Goal: Task Accomplishment & Management: Use online tool/utility

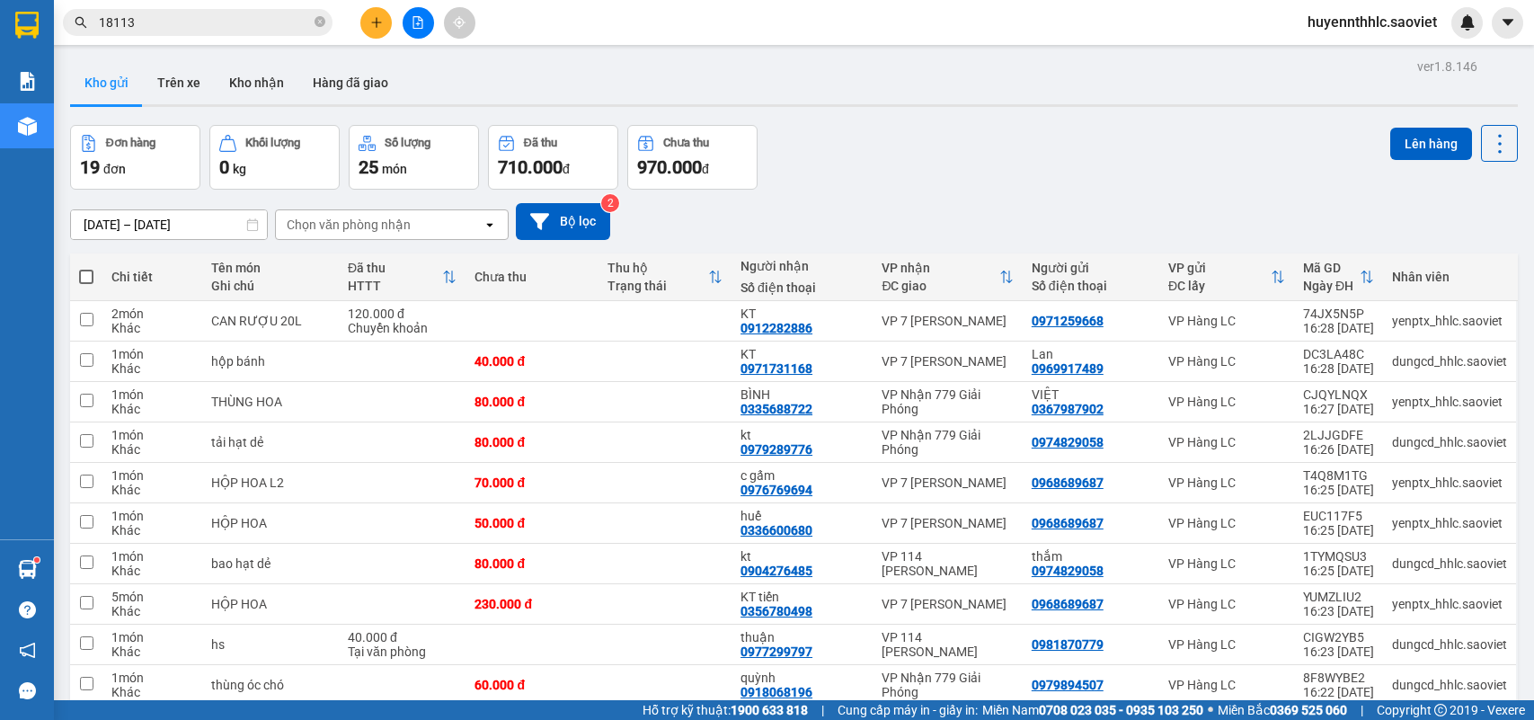
click at [1319, 28] on span "huyennthhlc.saoviet" at bounding box center [1372, 22] width 158 height 22
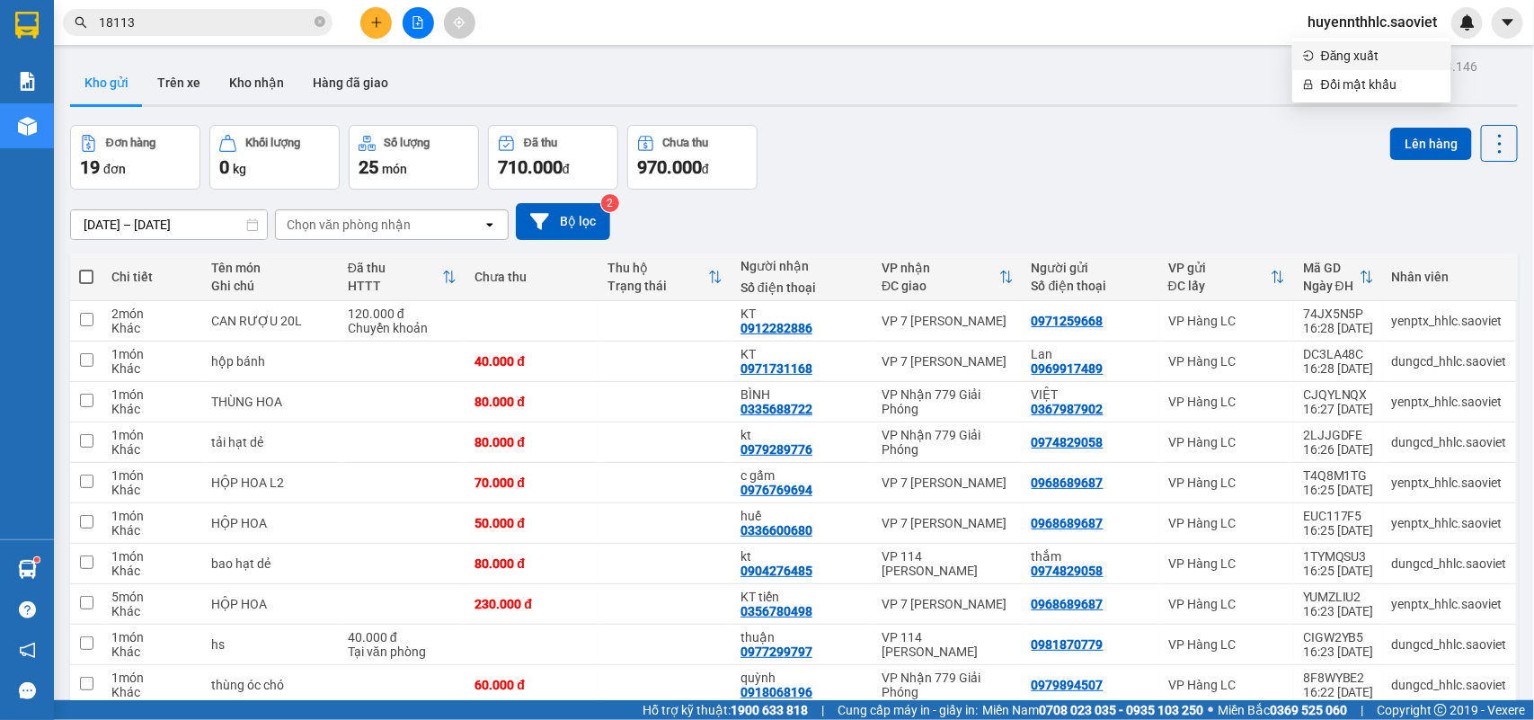
click at [1330, 54] on span "Đăng xuất" at bounding box center [1380, 56] width 119 height 20
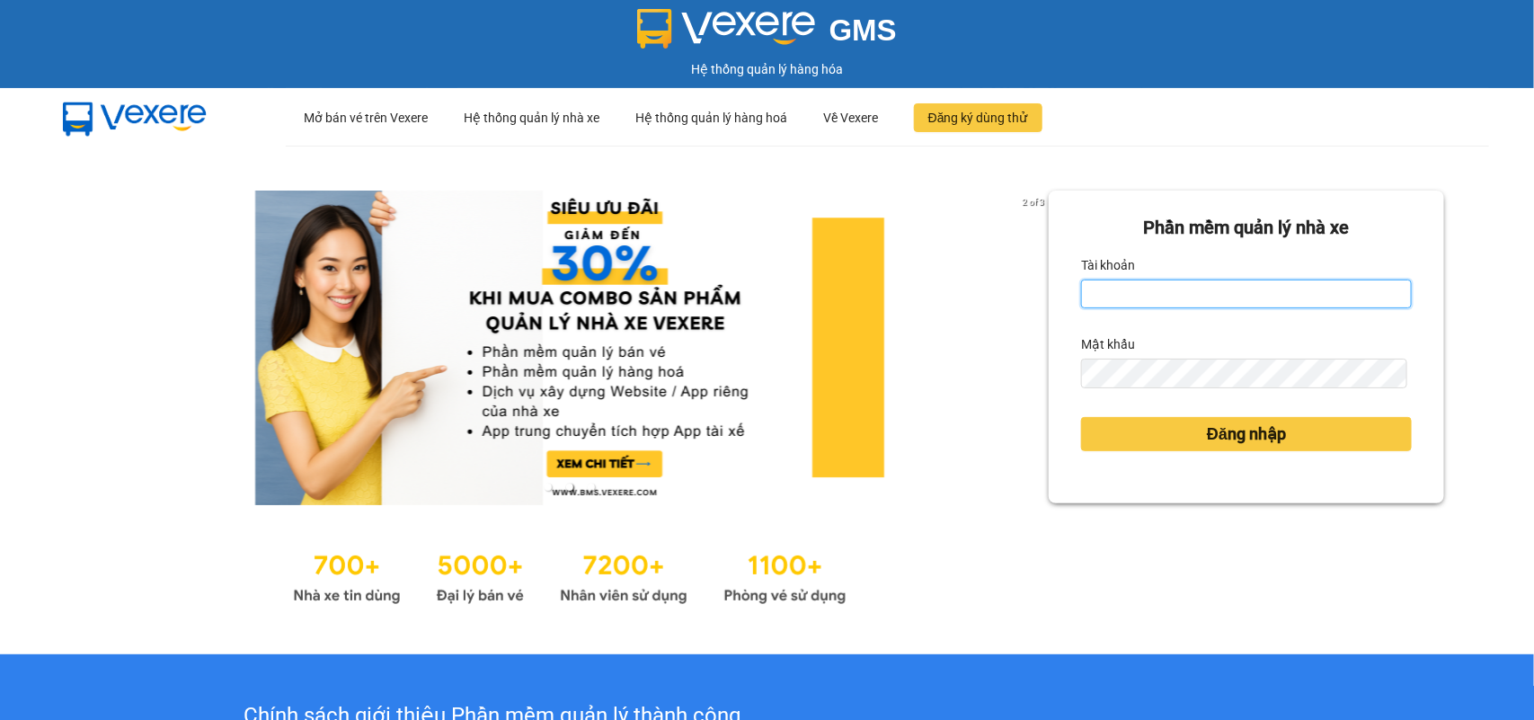
click at [1160, 288] on input "Tài khoản" at bounding box center [1246, 293] width 331 height 29
type input "huyennthhlc.saoviet"
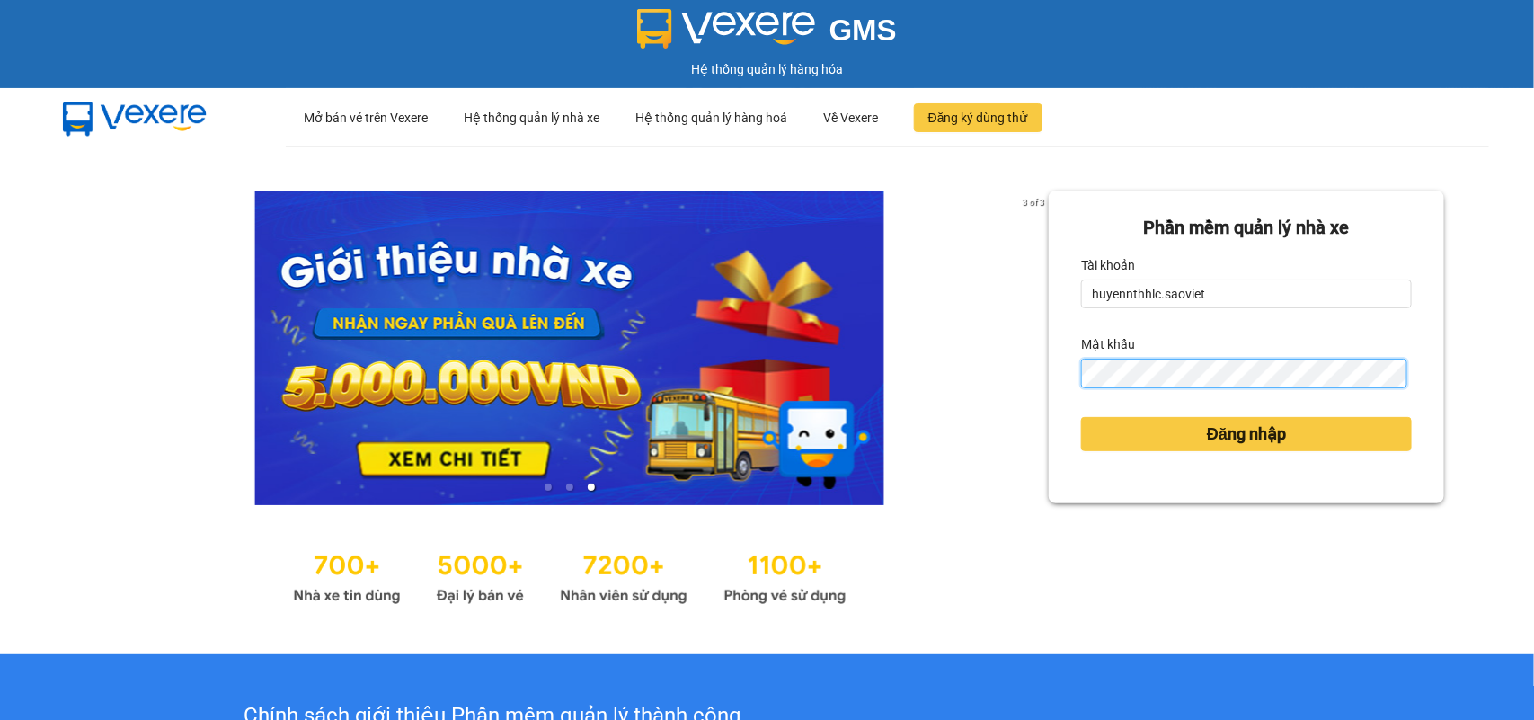
click at [1081, 417] on button "Đăng nhập" at bounding box center [1246, 434] width 331 height 34
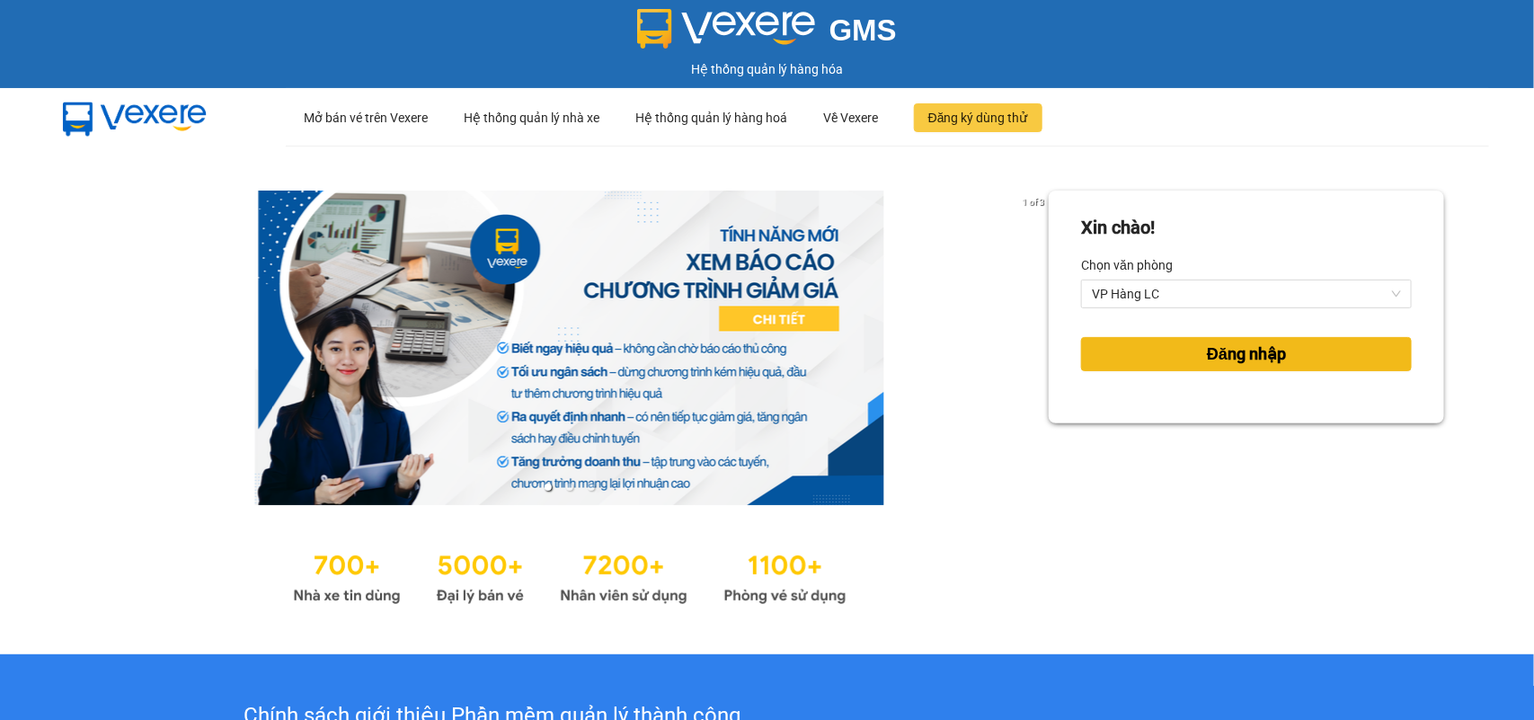
click at [1162, 353] on button "Đăng nhập" at bounding box center [1246, 354] width 331 height 34
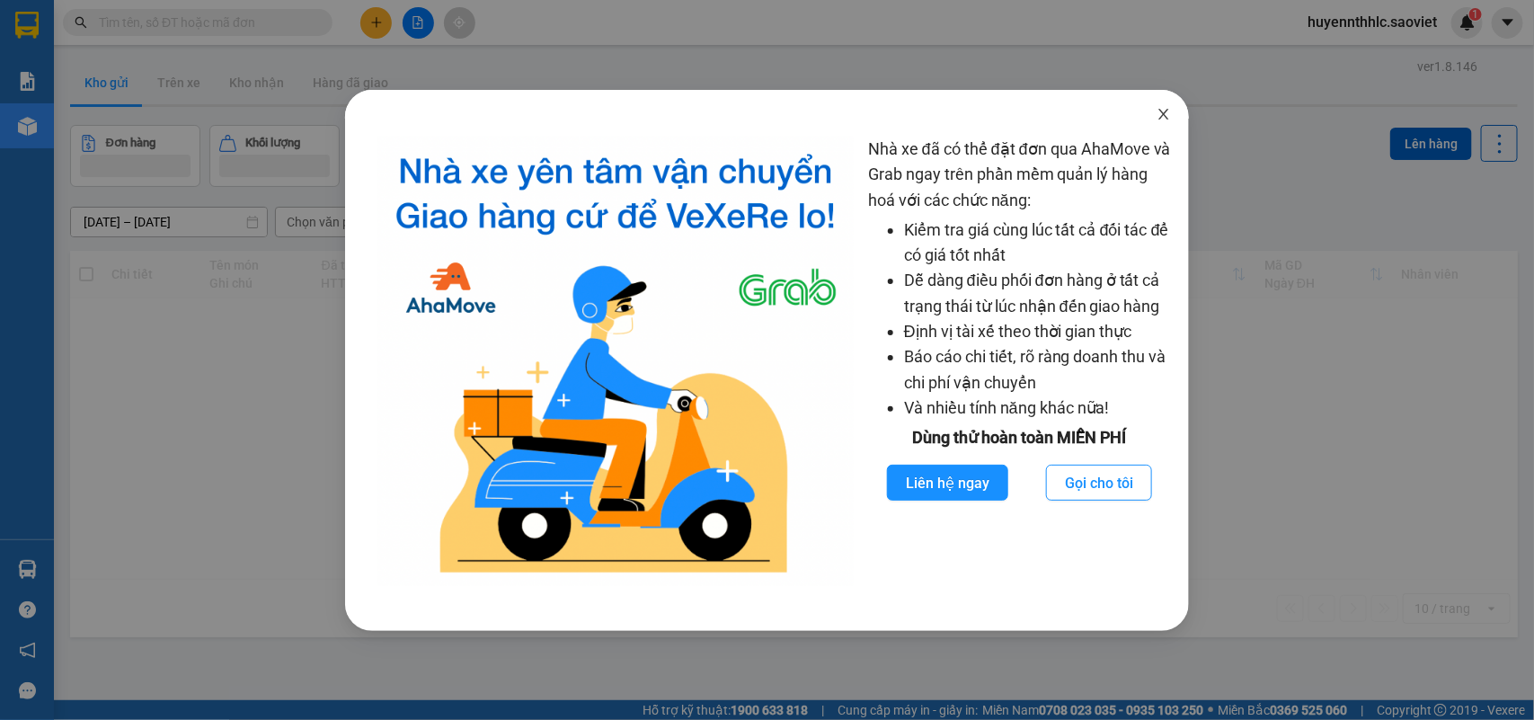
click at [1161, 118] on icon "close" at bounding box center [1163, 114] width 10 height 11
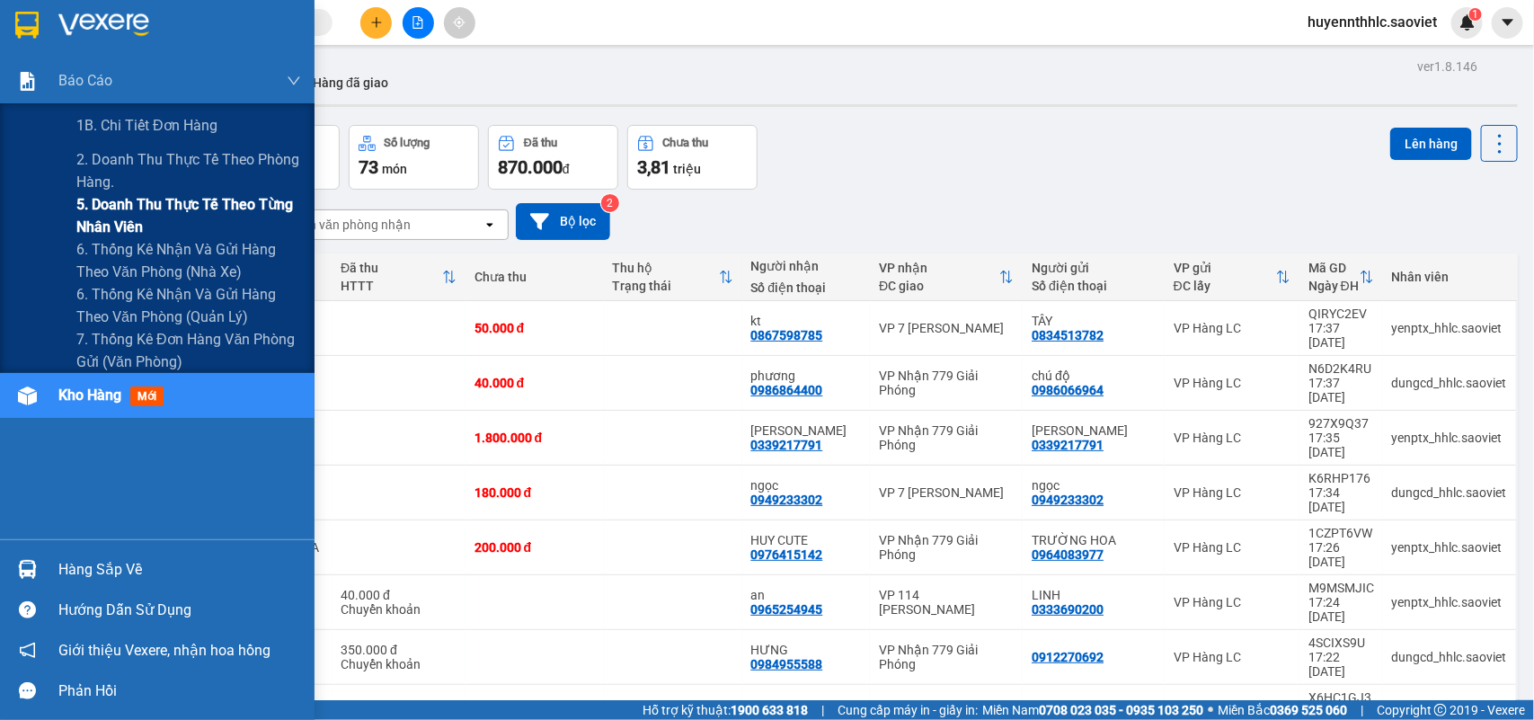
click at [112, 208] on span "5. Doanh thu thực tế theo từng nhân viên" at bounding box center [188, 215] width 225 height 45
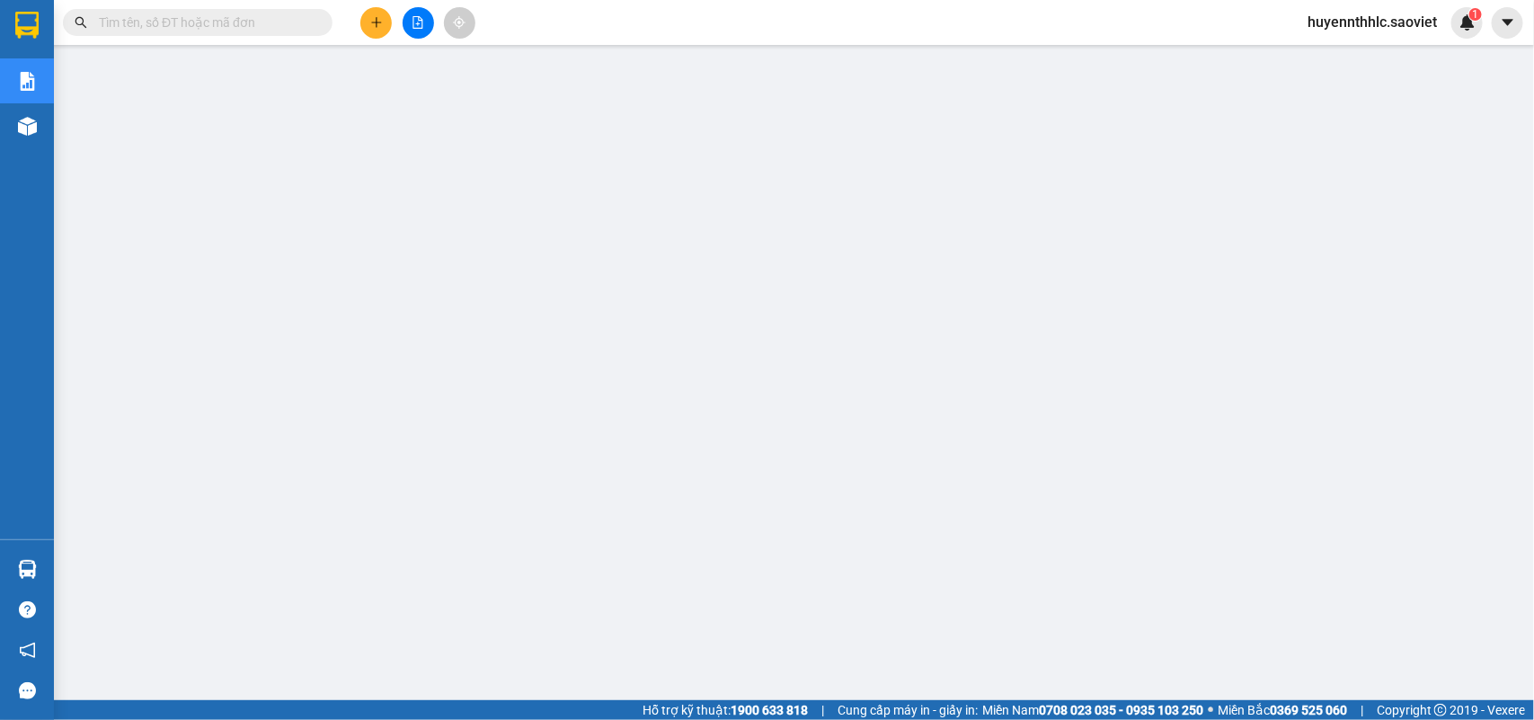
click at [159, 30] on input "text" at bounding box center [205, 23] width 212 height 20
paste input "QSZBCJS9"
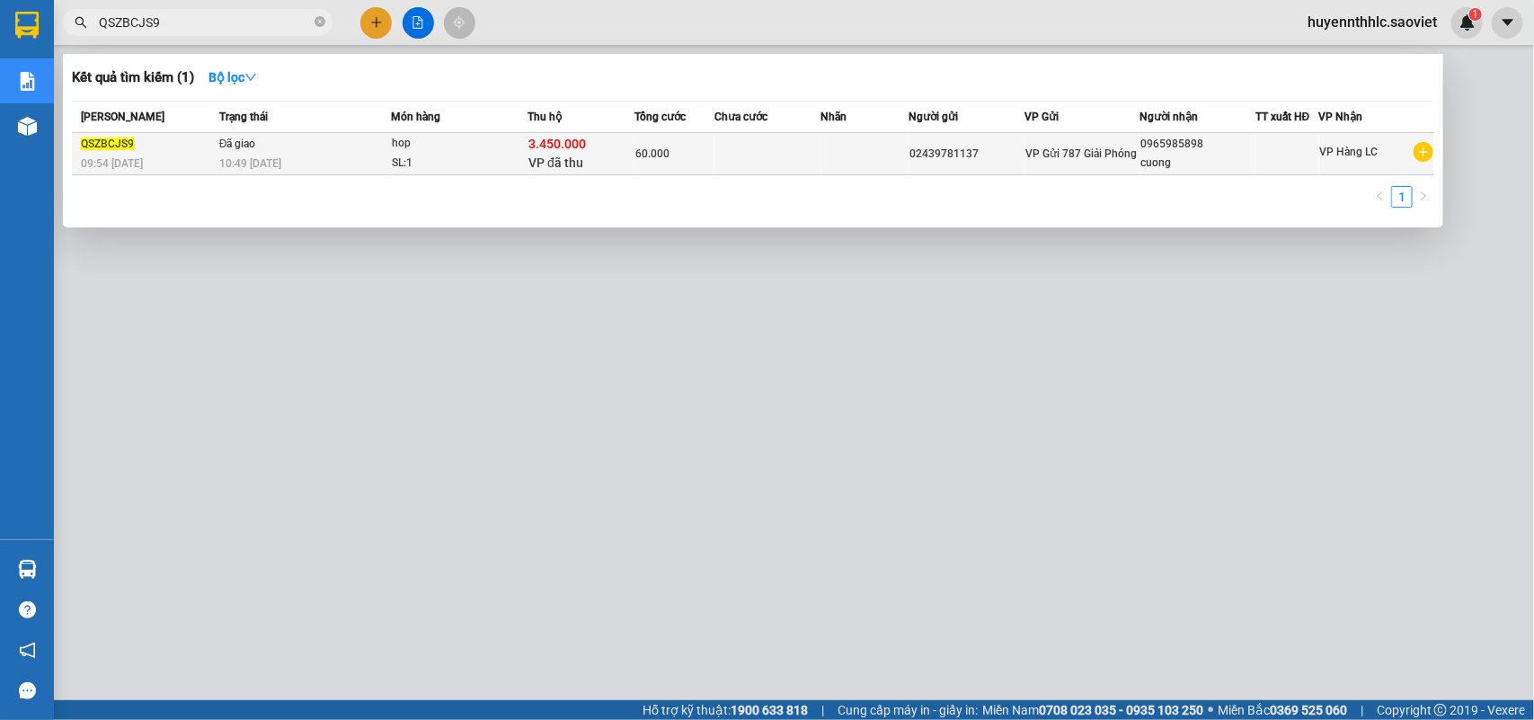
type input "QSZBCJS9"
click at [986, 157] on div "02439781137" at bounding box center [966, 154] width 114 height 19
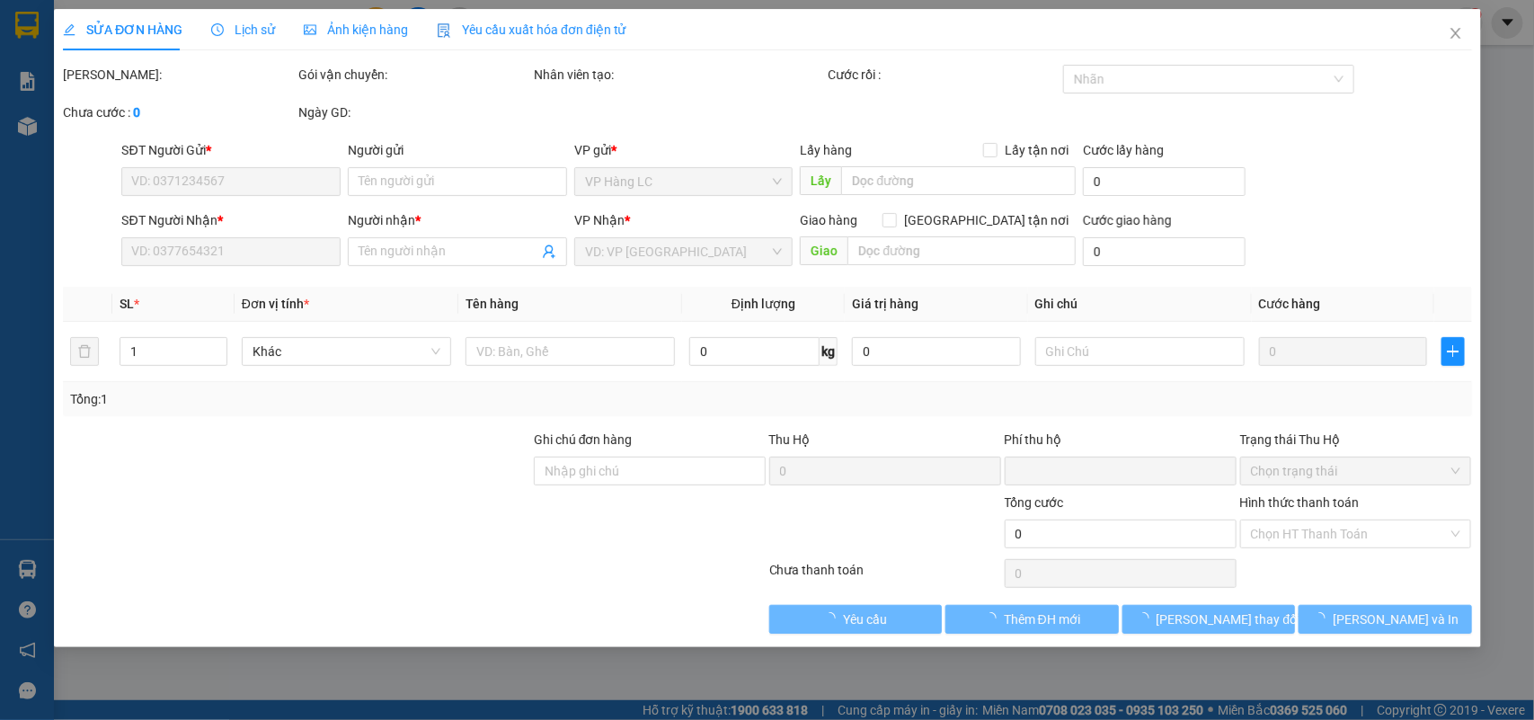
type input "02439781137"
type input "0965985898"
type input "cuong"
type input "3.450.000"
type input "40.000"
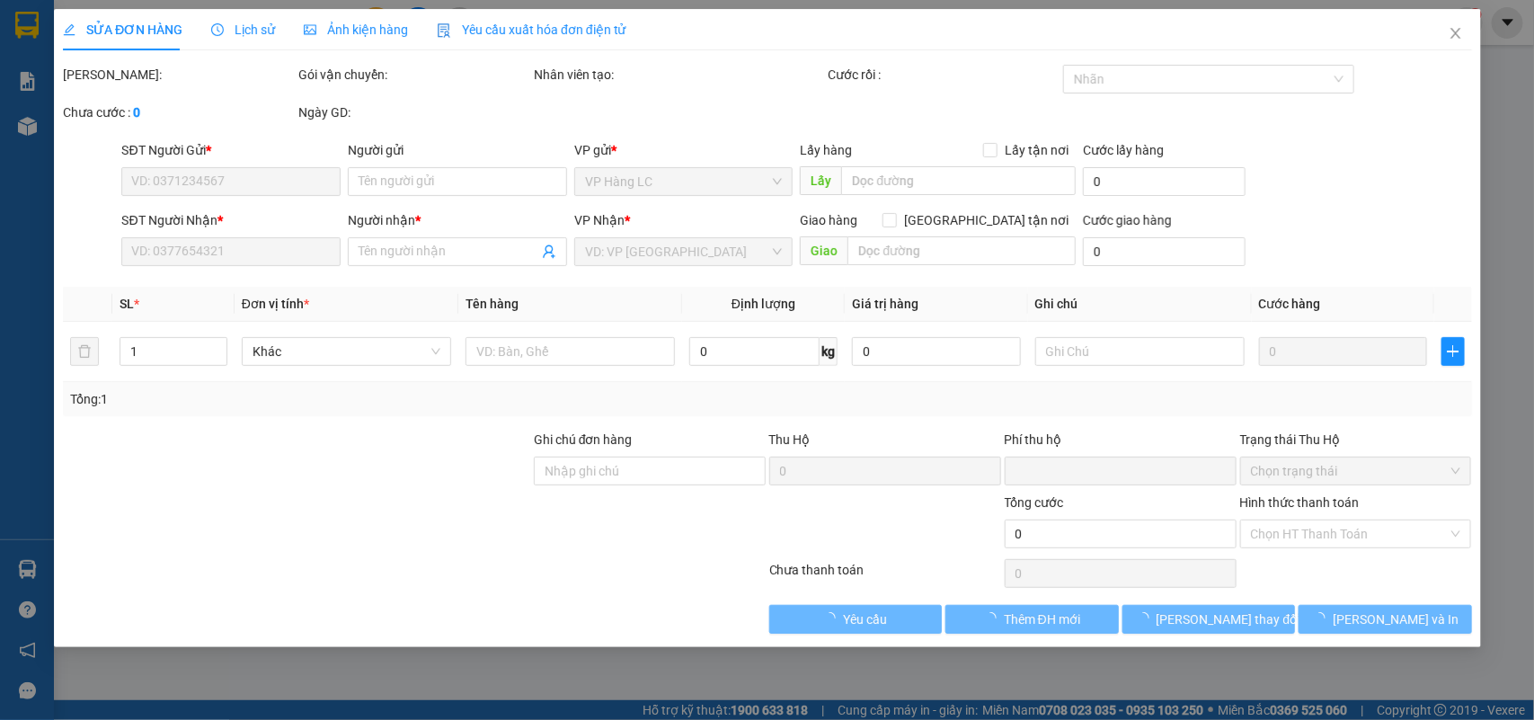
type input "60.000"
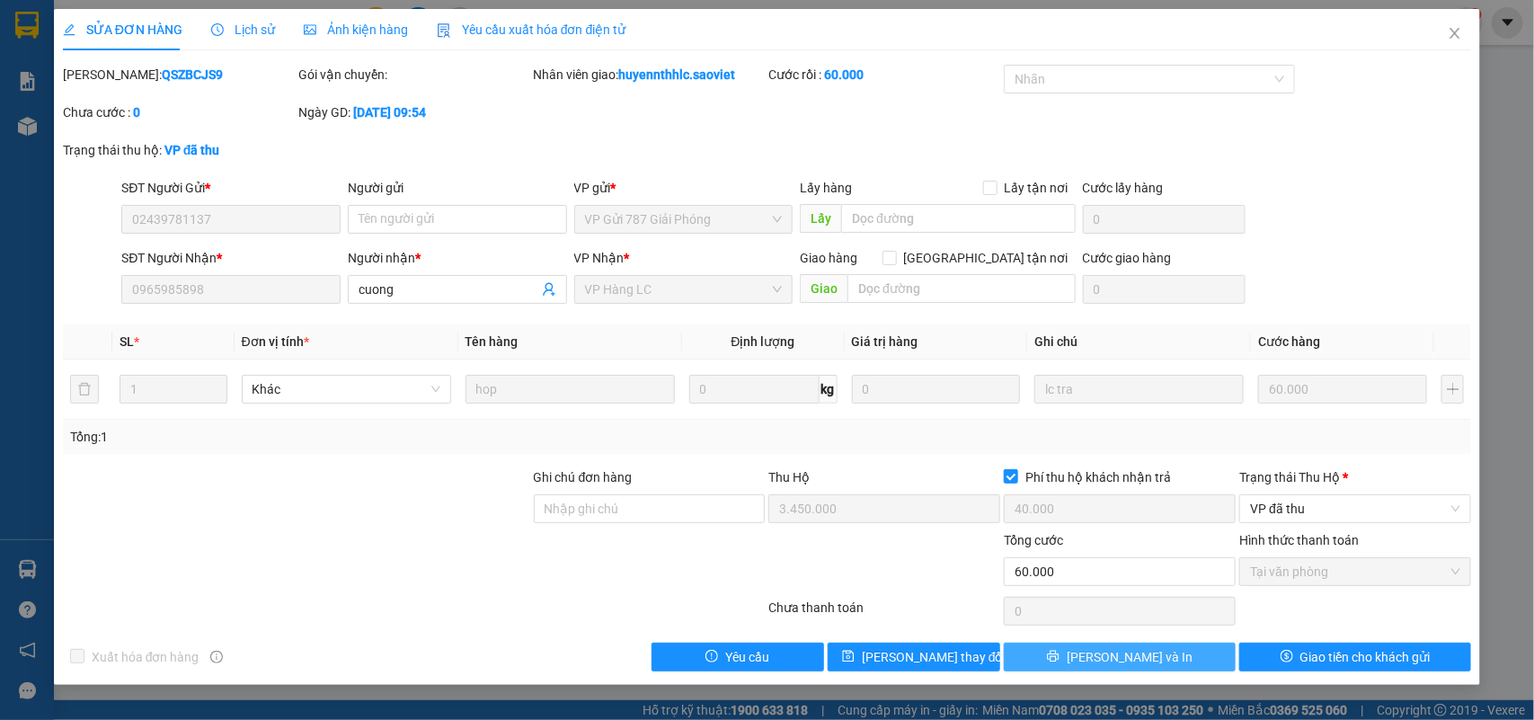
click at [1148, 662] on span "Lưu và In" at bounding box center [1129, 657] width 126 height 20
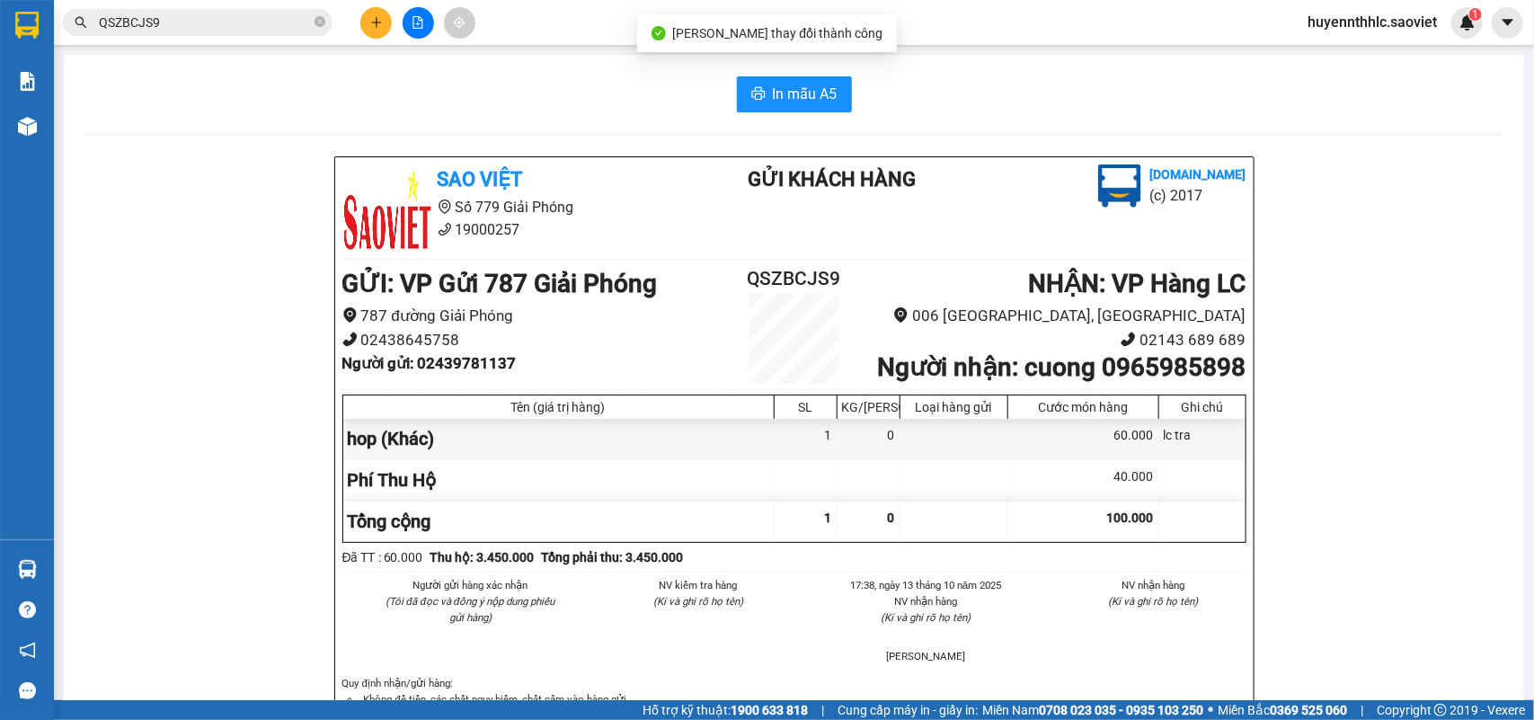
click at [1171, 382] on b "Người nhận : cuong 0965985898" at bounding box center [1061, 367] width 368 height 30
copy b "0965985898"
click at [1200, 377] on b "Người nhận : cuong 0965985898" at bounding box center [1061, 367] width 368 height 30
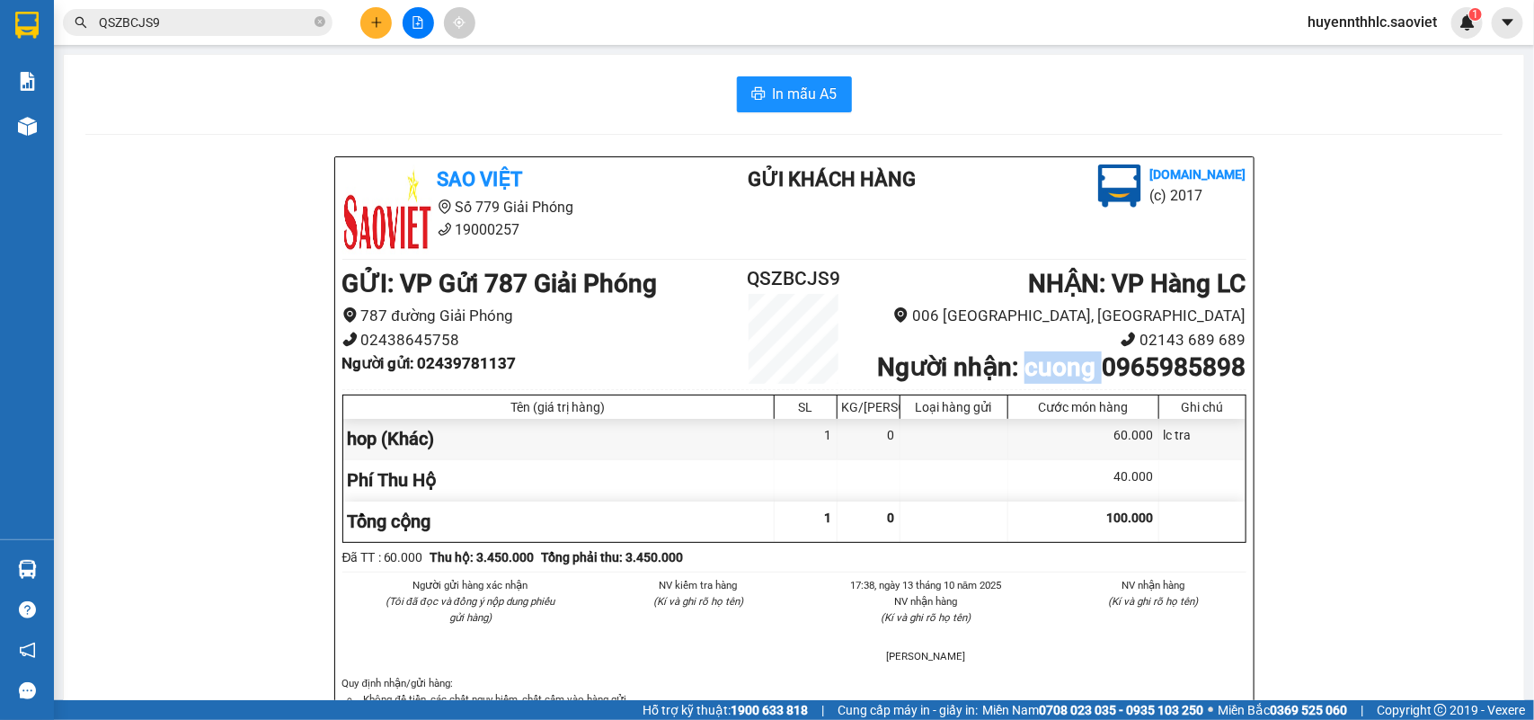
copy b "cuong"
click at [783, 272] on h2 "QSZBCJS9" at bounding box center [794, 279] width 151 height 30
copy h2 "QSZBCJS9"
click at [478, 367] on b "Người gửi : 02439781137" at bounding box center [429, 363] width 174 height 18
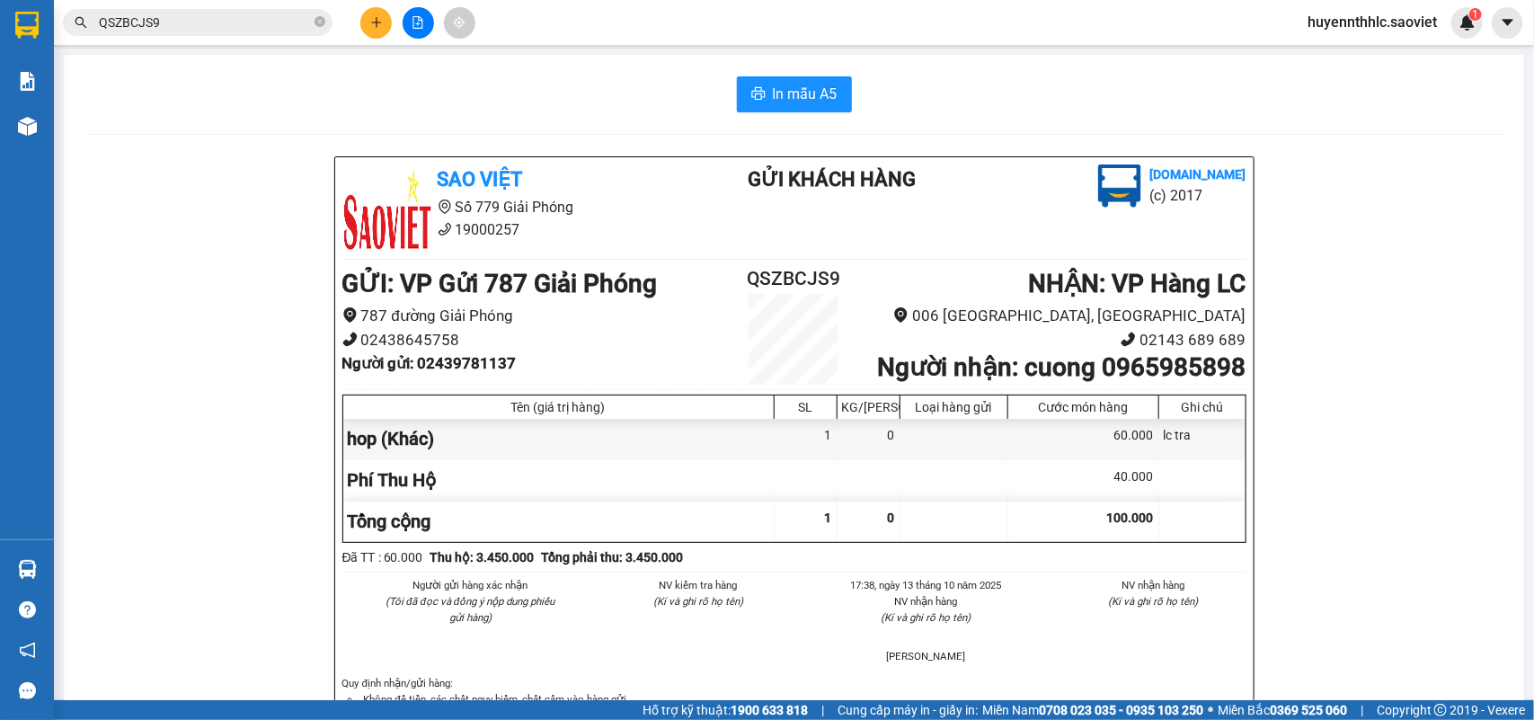
click at [478, 367] on b "Người gửi : 02439781137" at bounding box center [429, 363] width 174 height 18
copy b "02439781137"
click at [1375, 21] on span "huyennthhlc.saoviet" at bounding box center [1372, 22] width 158 height 22
click at [1368, 52] on span "Đăng xuất" at bounding box center [1380, 56] width 119 height 20
